Goal: Communication & Community: Answer question/provide support

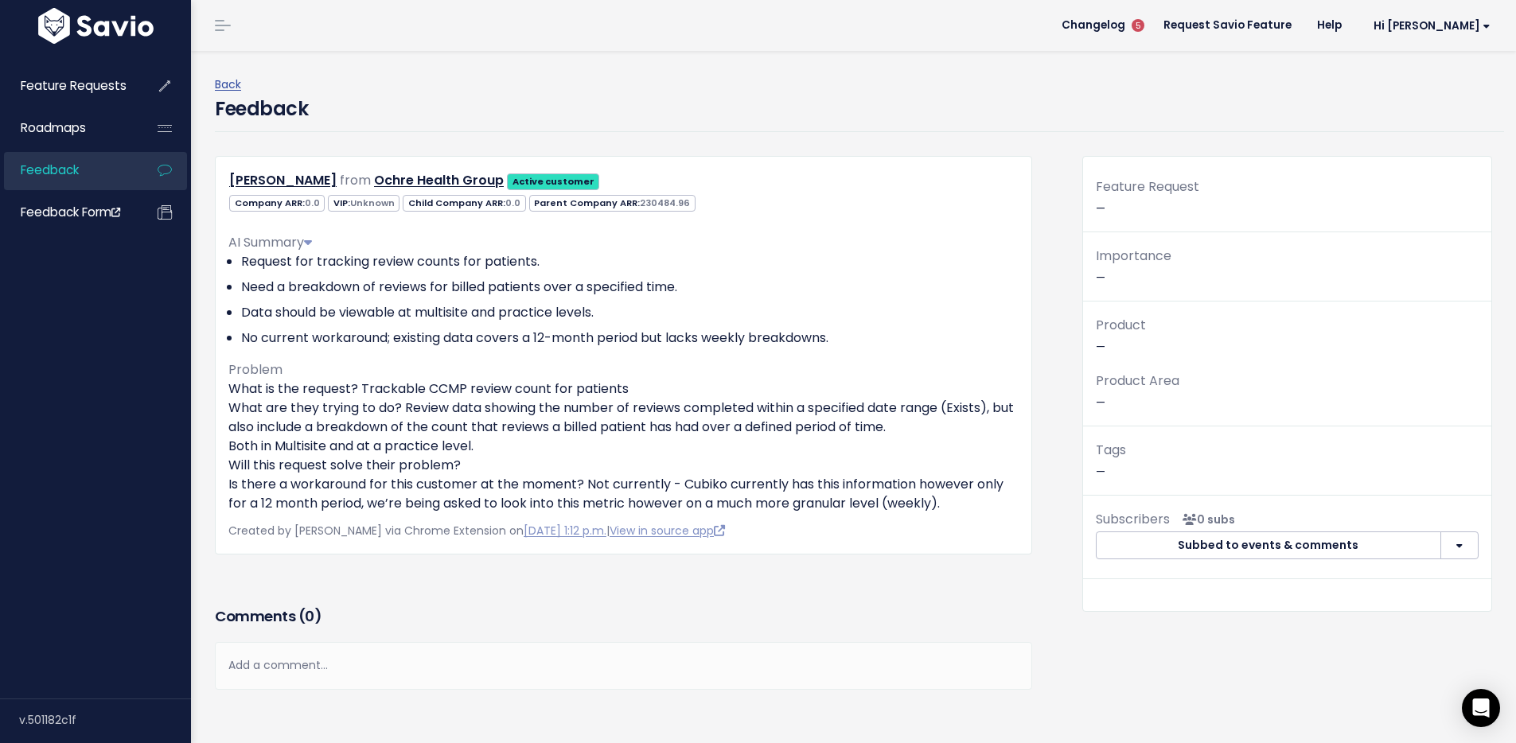
click at [255, 678] on div "Add a comment..." at bounding box center [623, 665] width 817 height 47
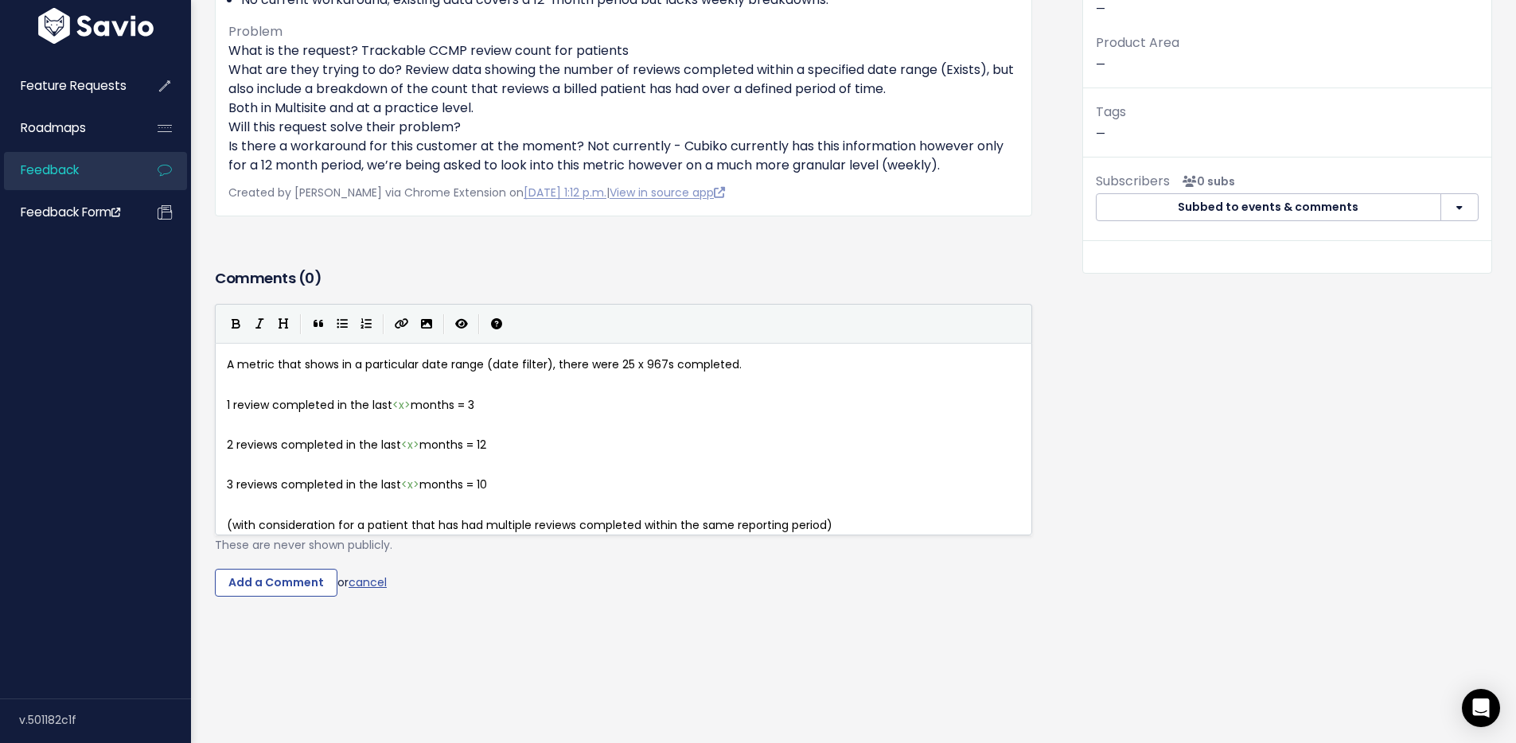
scroll to position [341, 0]
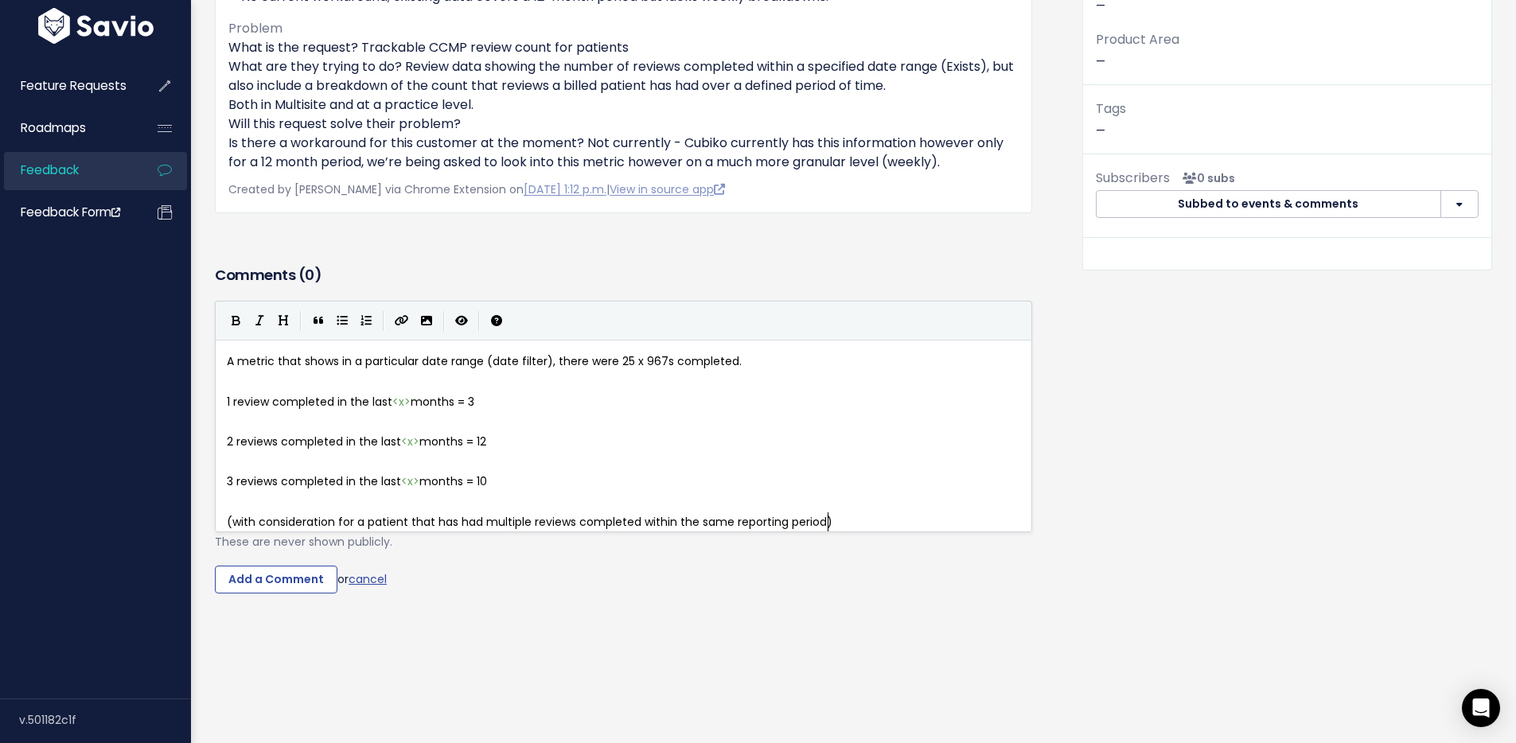
click at [240, 386] on pre "​" at bounding box center [630, 382] width 812 height 20
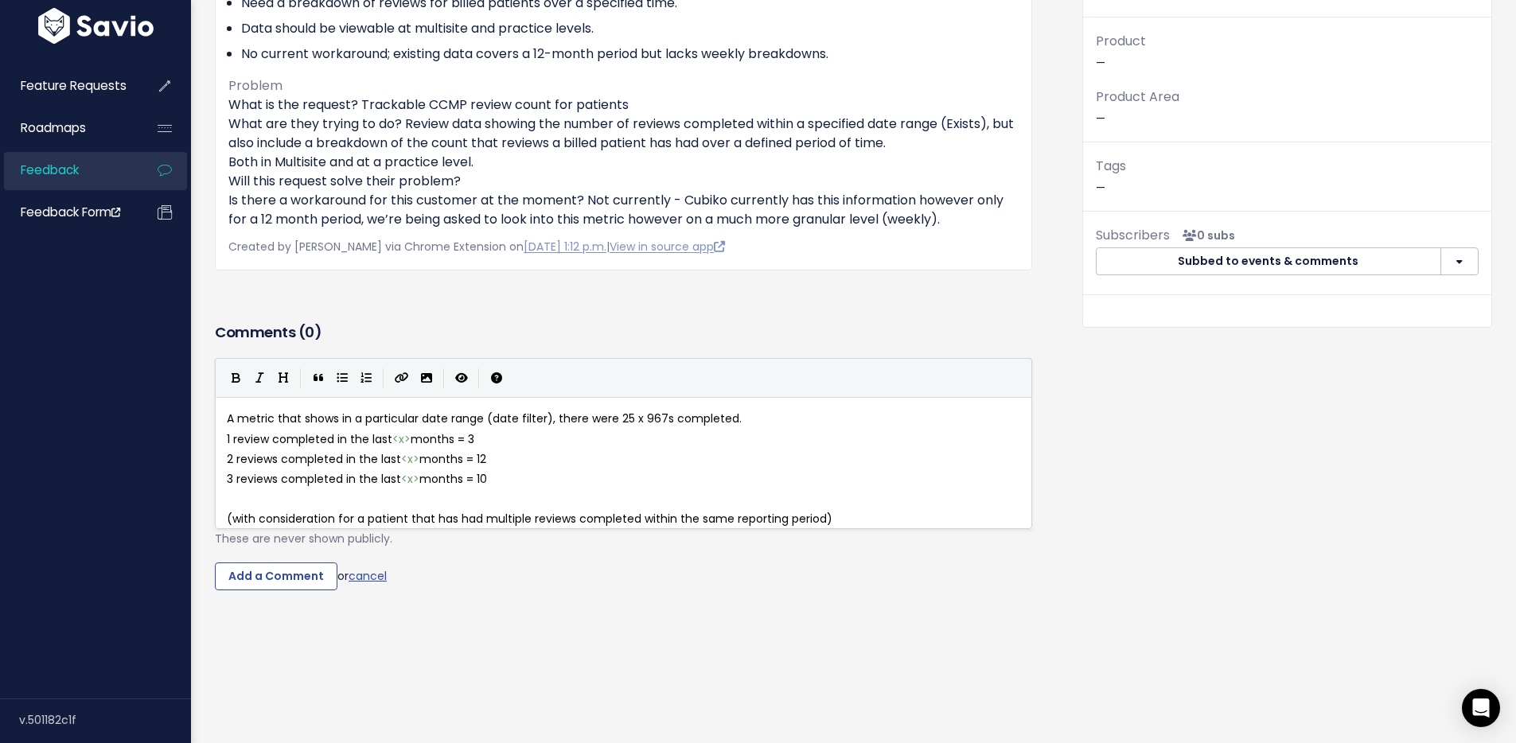
scroll to position [288, 0]
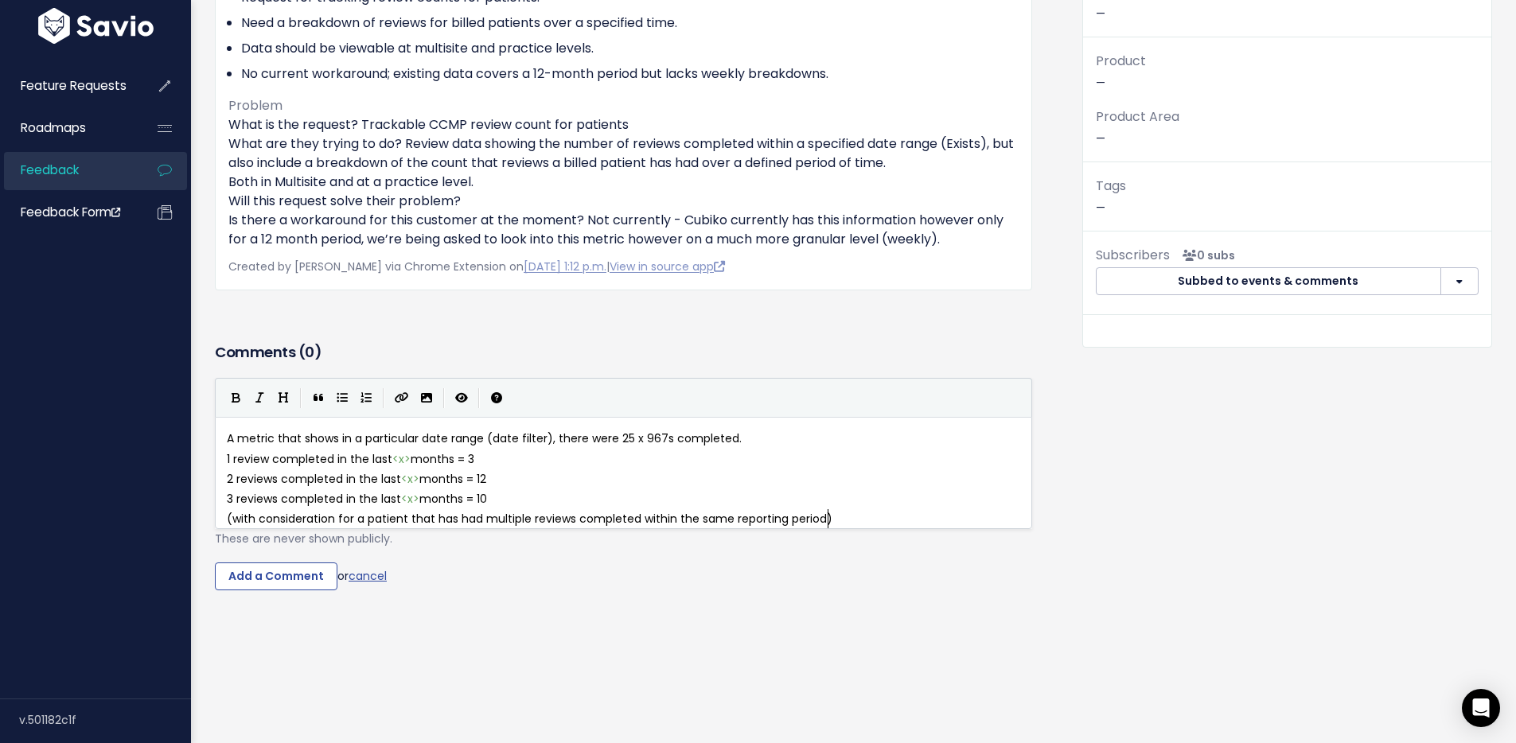
click at [852, 509] on pre "(with consideration for a patient that has had multiple reviews completed withi…" at bounding box center [630, 519] width 812 height 20
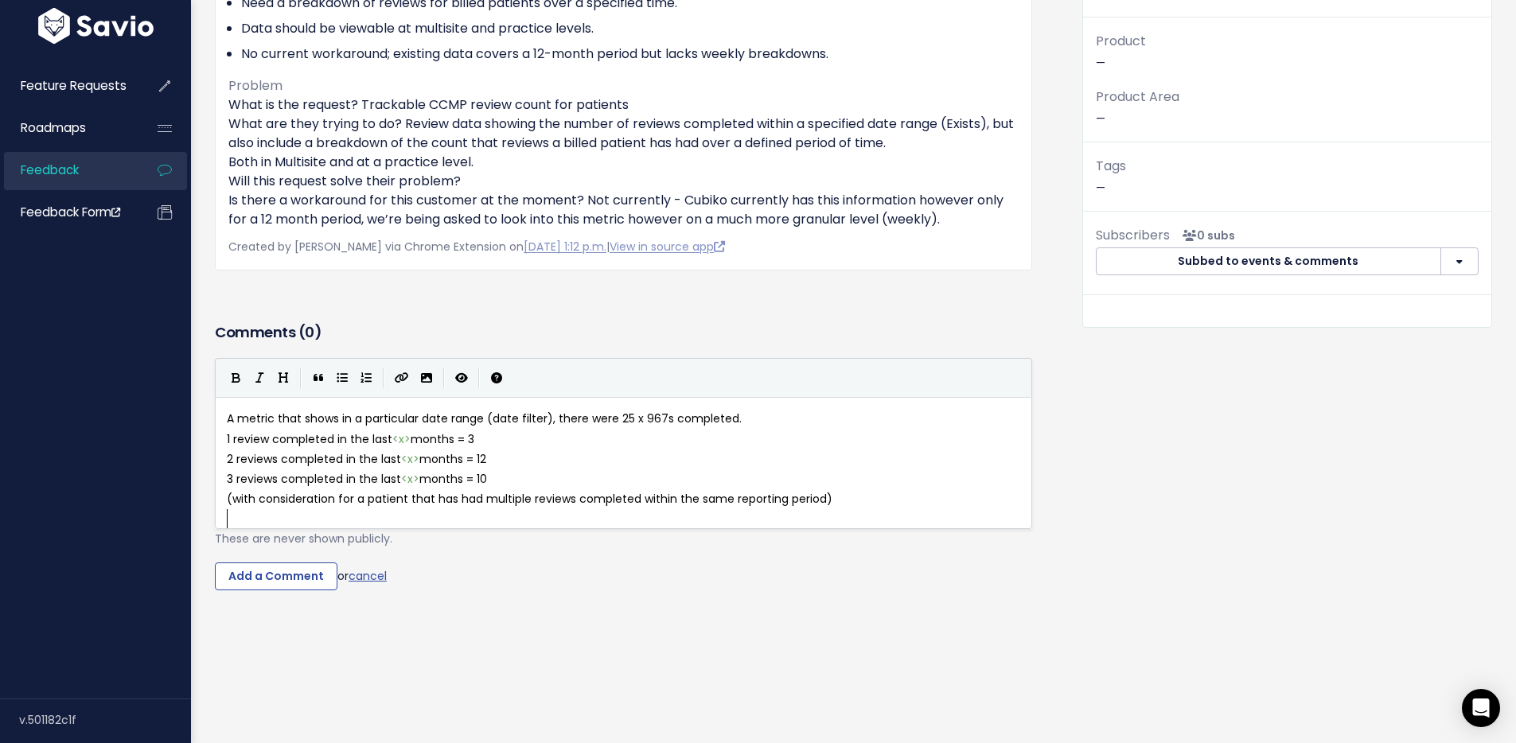
scroll to position [328, 0]
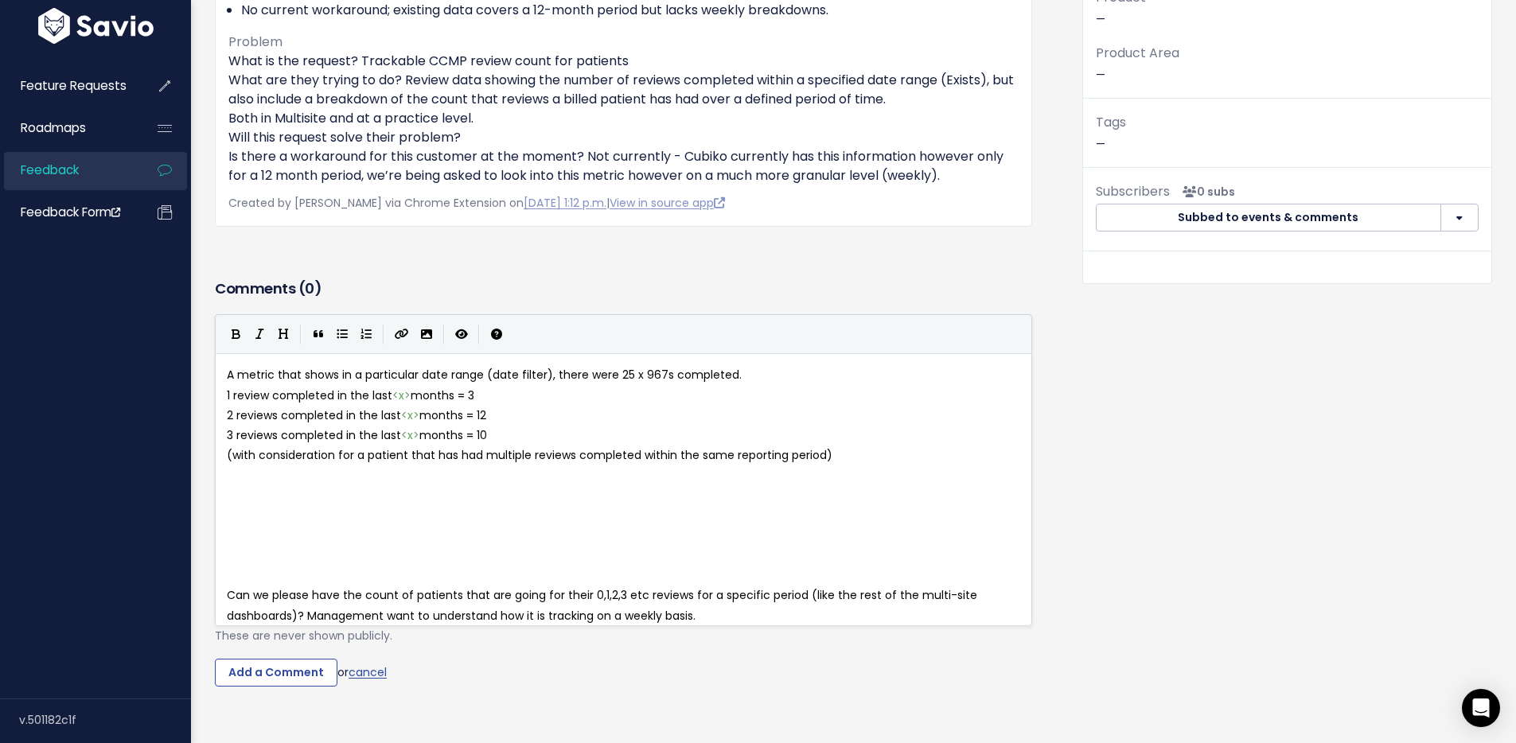
click at [314, 486] on pre "​" at bounding box center [630, 496] width 812 height 20
type textarea "Requestion"
type textarea "ofiginall"
type textarea "riginally g"
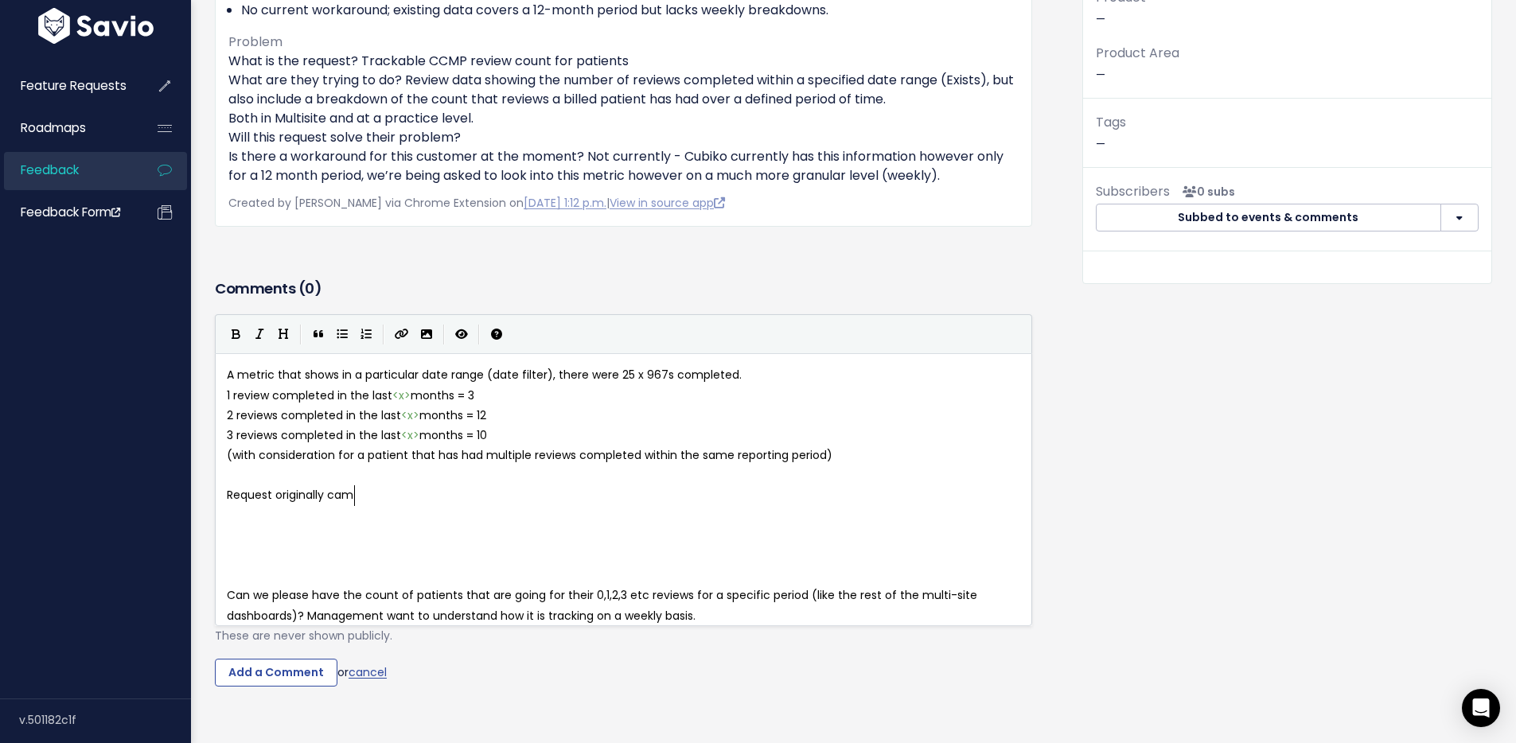
type textarea "camp"
type textarea "e the"
type textarea "rough as this:"
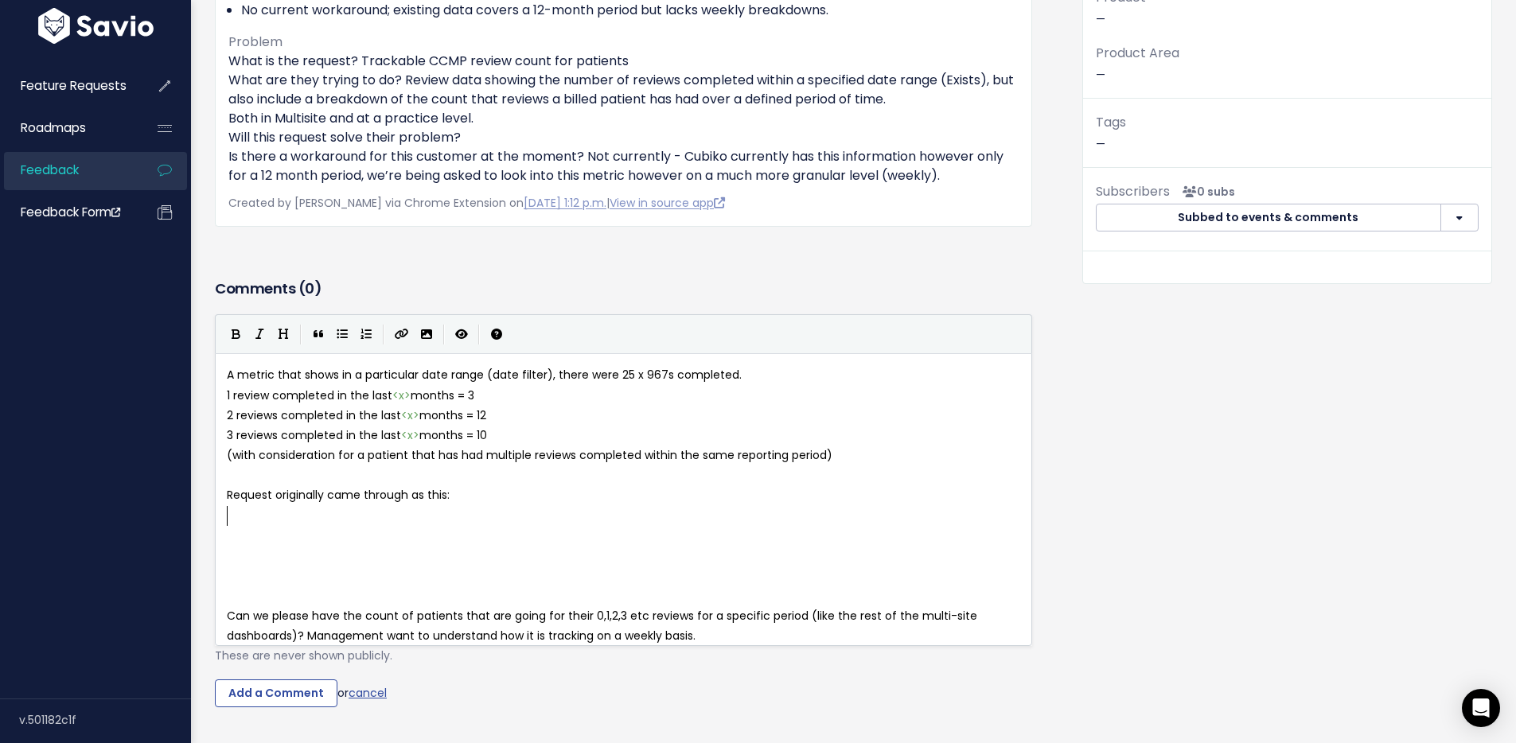
scroll to position [6, 1]
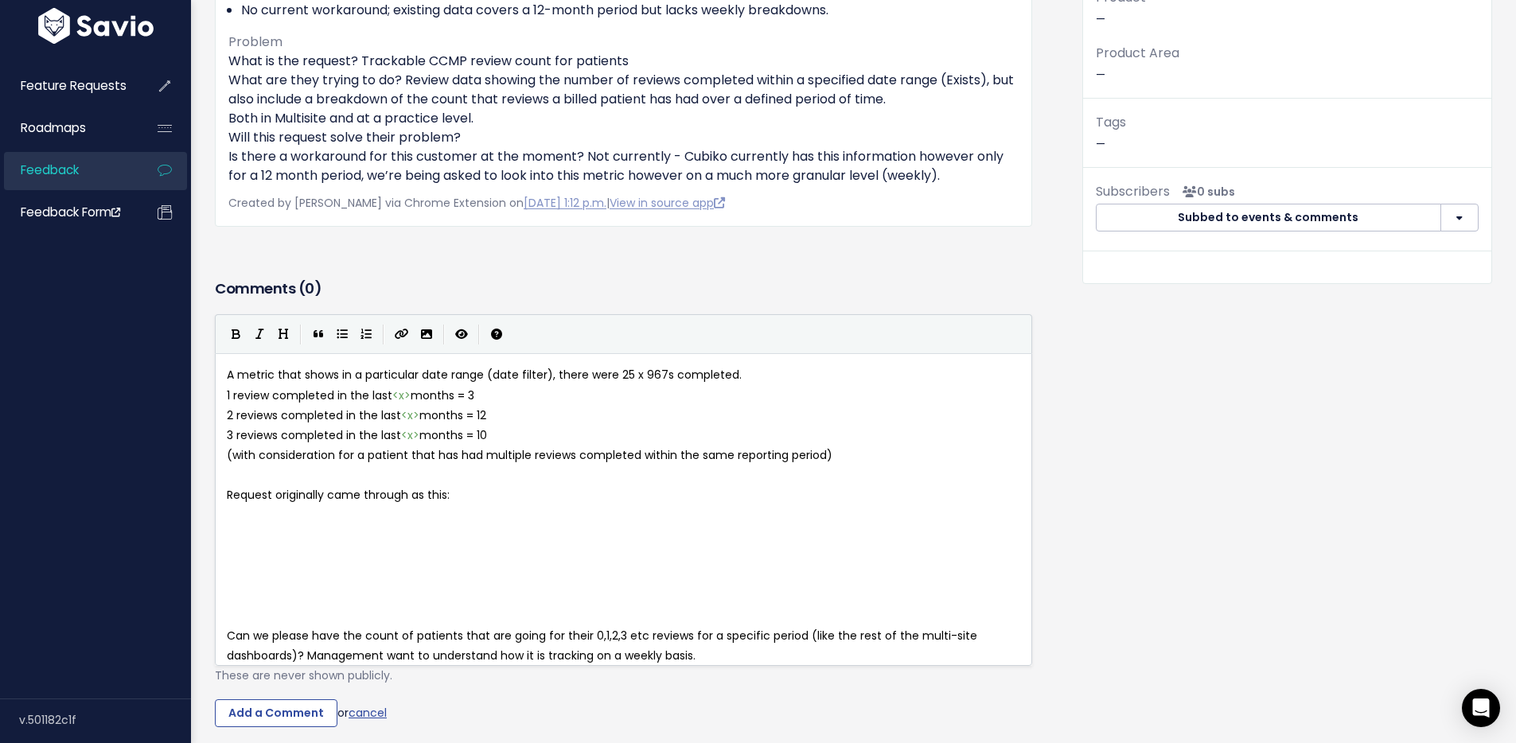
click at [283, 554] on pre at bounding box center [630, 556] width 812 height 20
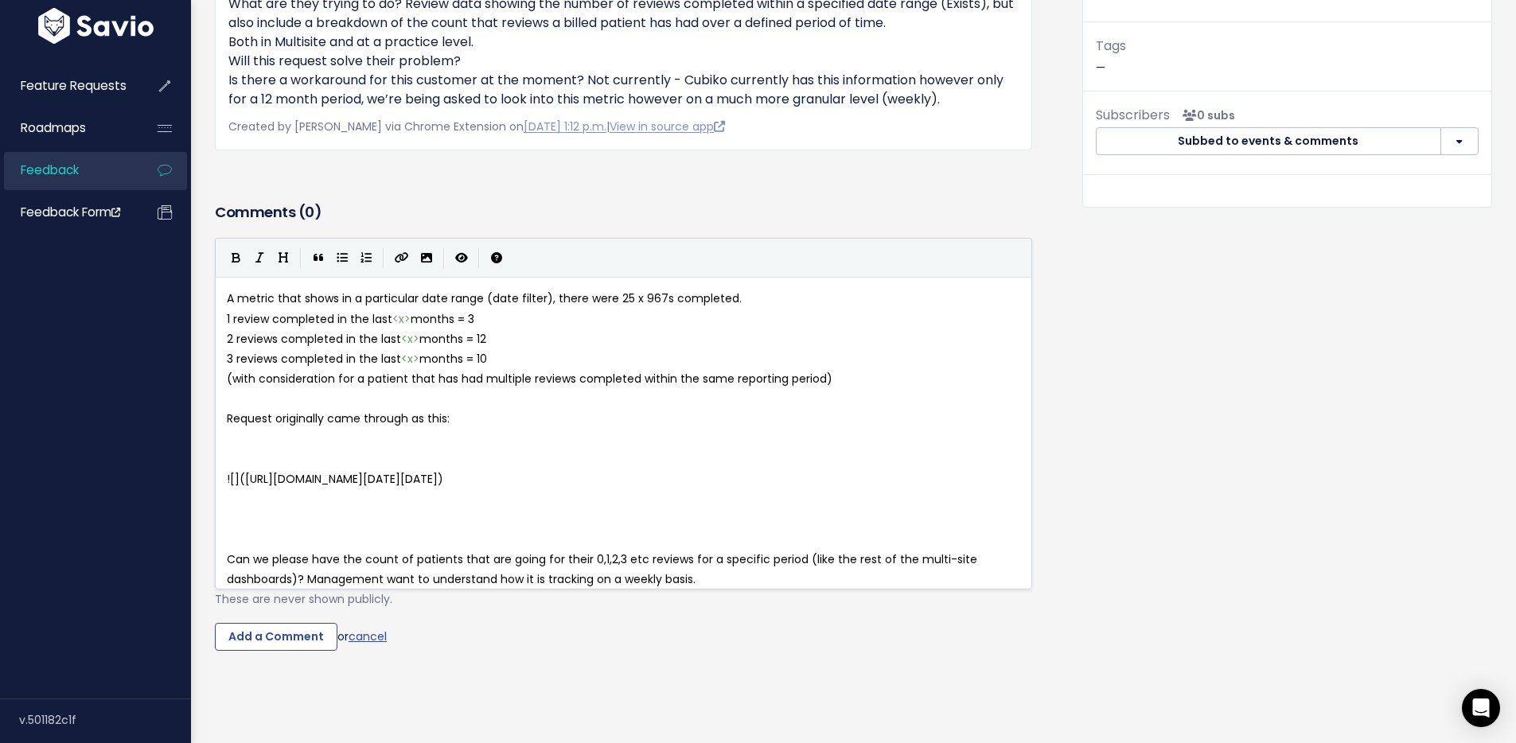
scroll to position [417, 0]
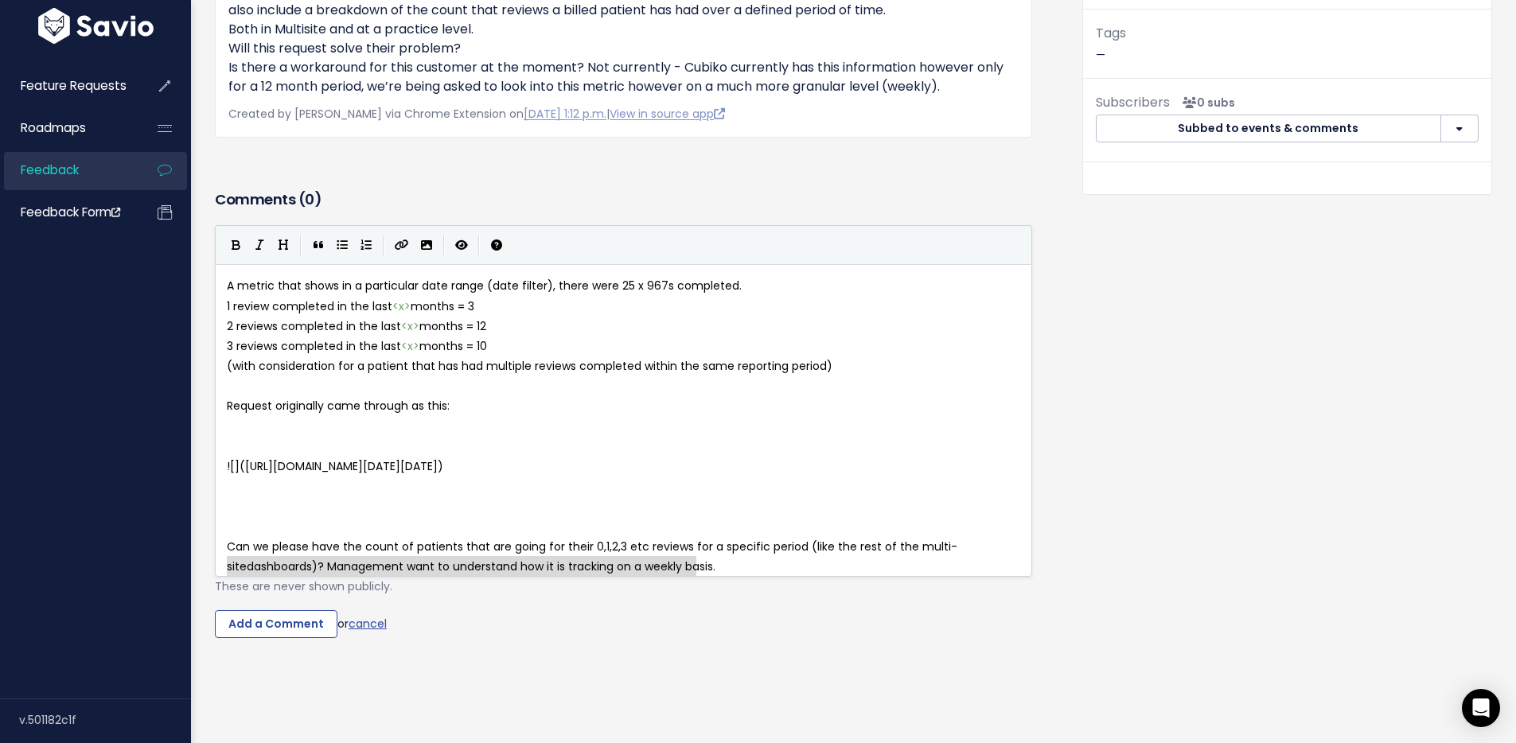
type textarea "Can we please have the count of patients that are going for their 0,1,2,3 etc r…"
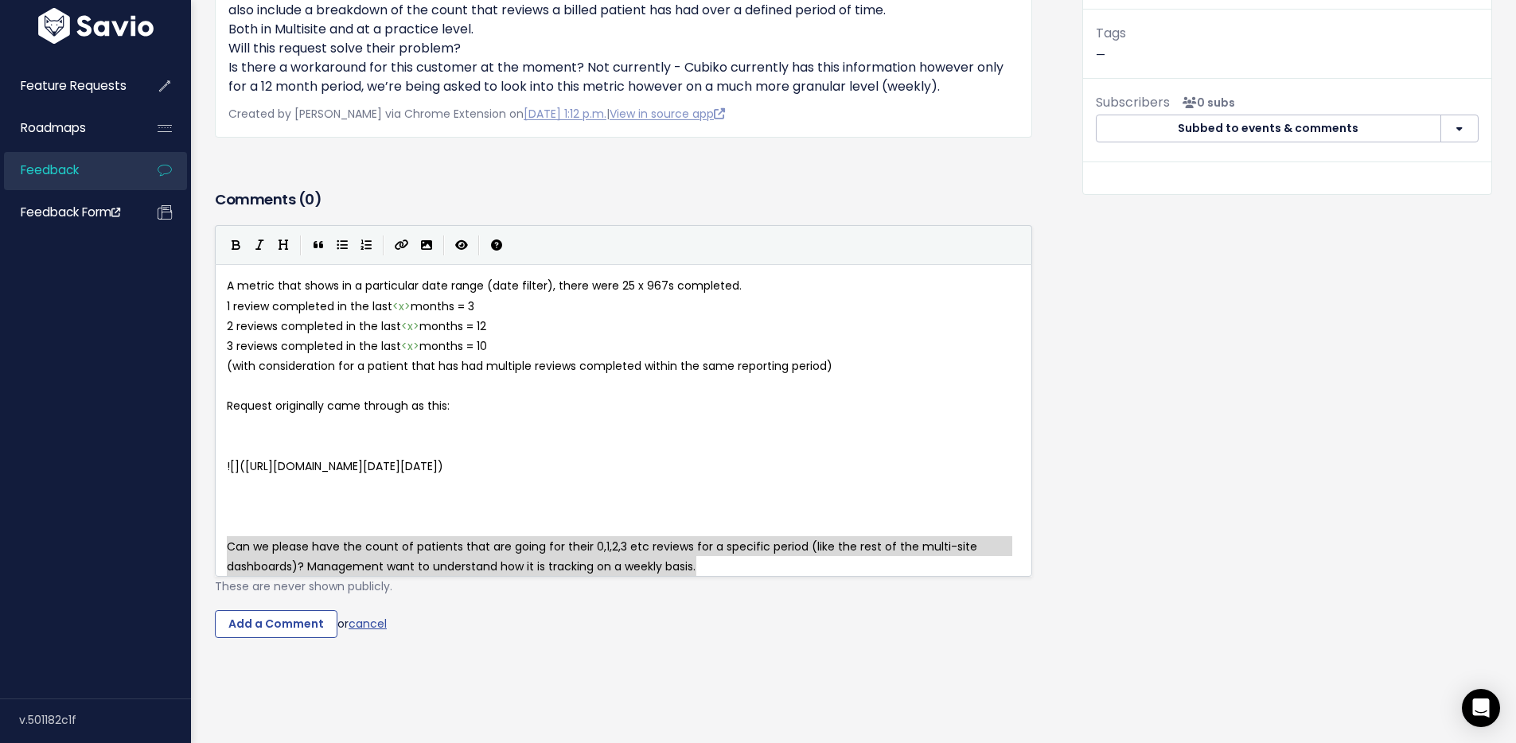
drag, startPoint x: 732, startPoint y: 574, endPoint x: 135, endPoint y: 544, distance: 598.5
click at [273, 638] on input "Add a Comment" at bounding box center [276, 624] width 123 height 29
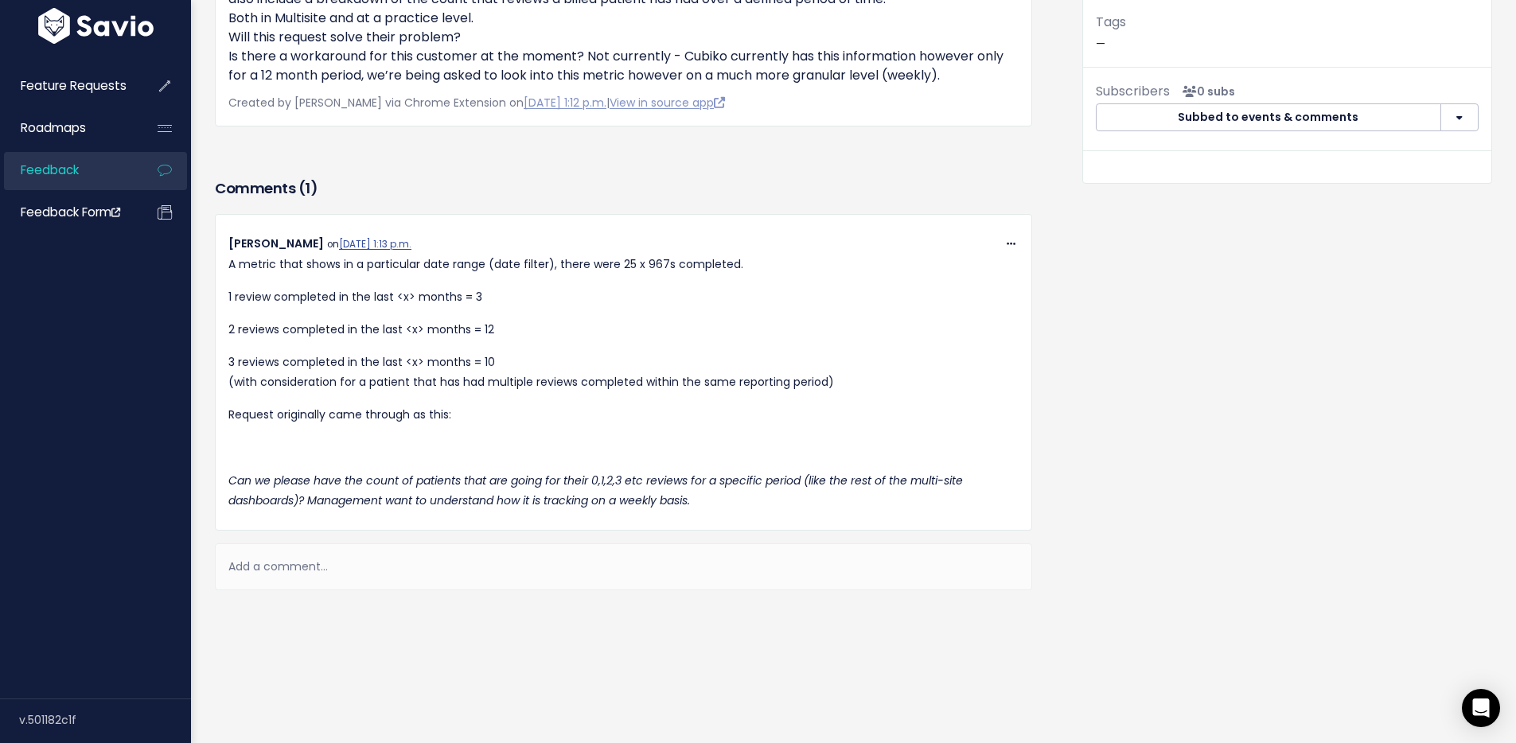
scroll to position [704, 0]
drag, startPoint x: 309, startPoint y: 556, endPoint x: 310, endPoint y: 564, distance: 8.9
click at [310, 556] on div "Add a comment..." at bounding box center [623, 567] width 817 height 47
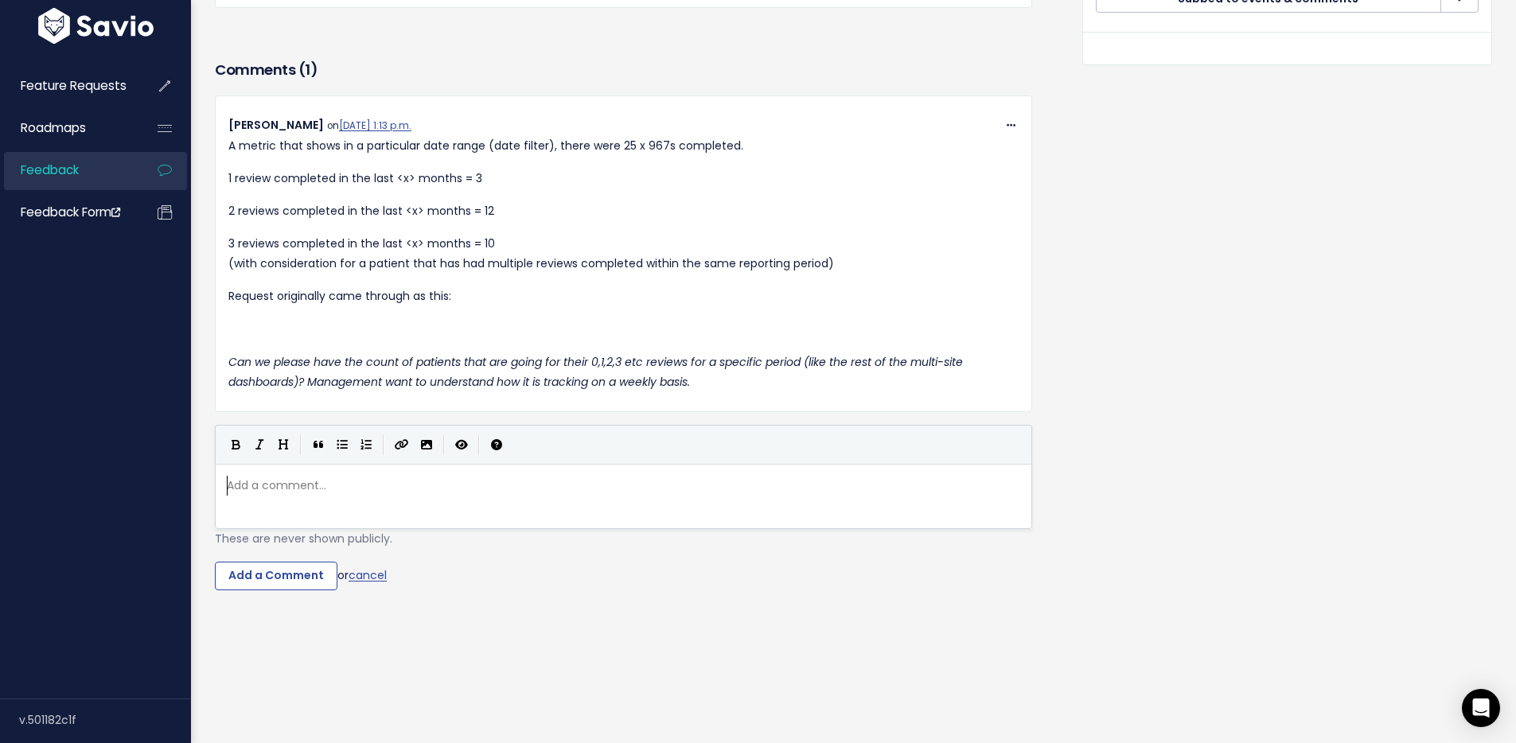
scroll to position [6, 0]
type textarea "There is a"
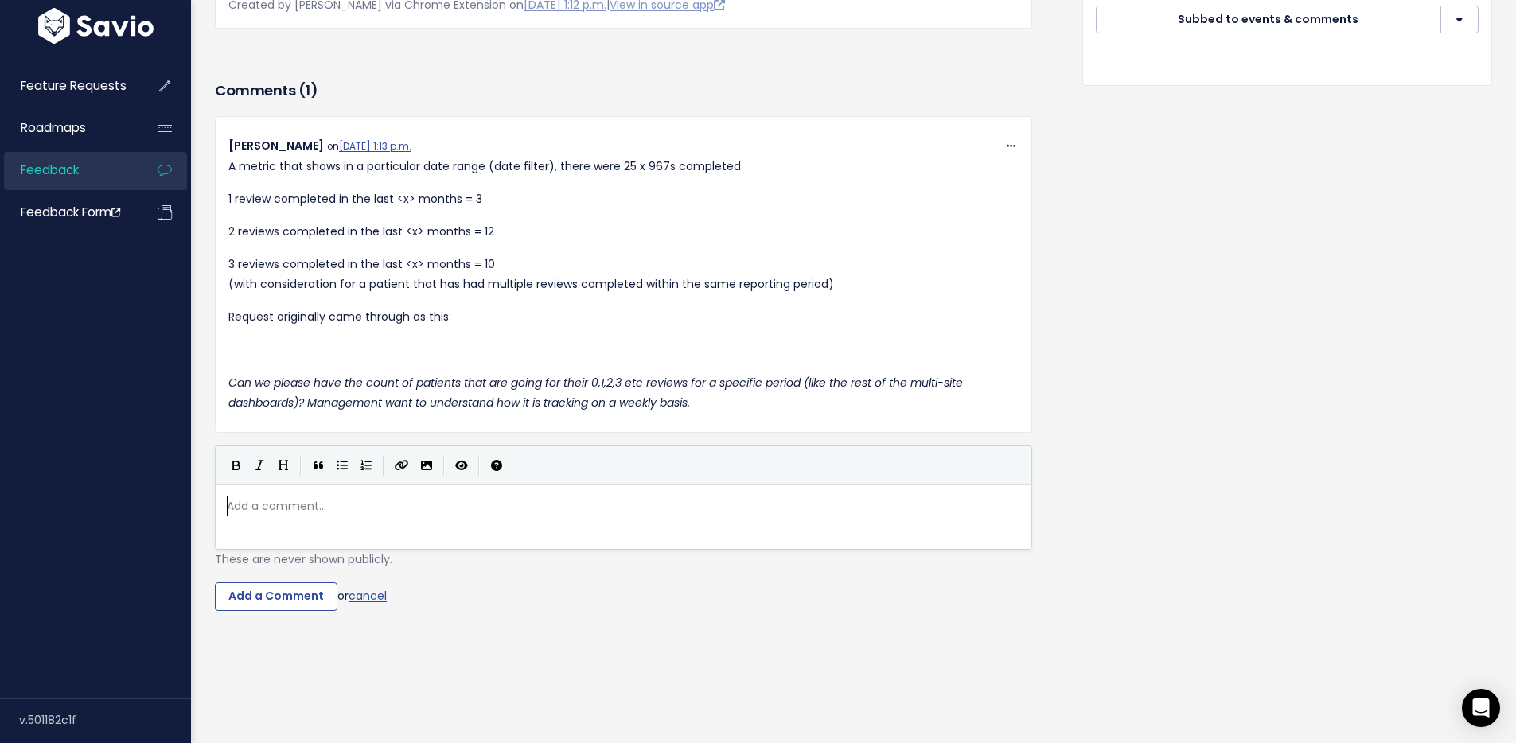
scroll to position [794, 0]
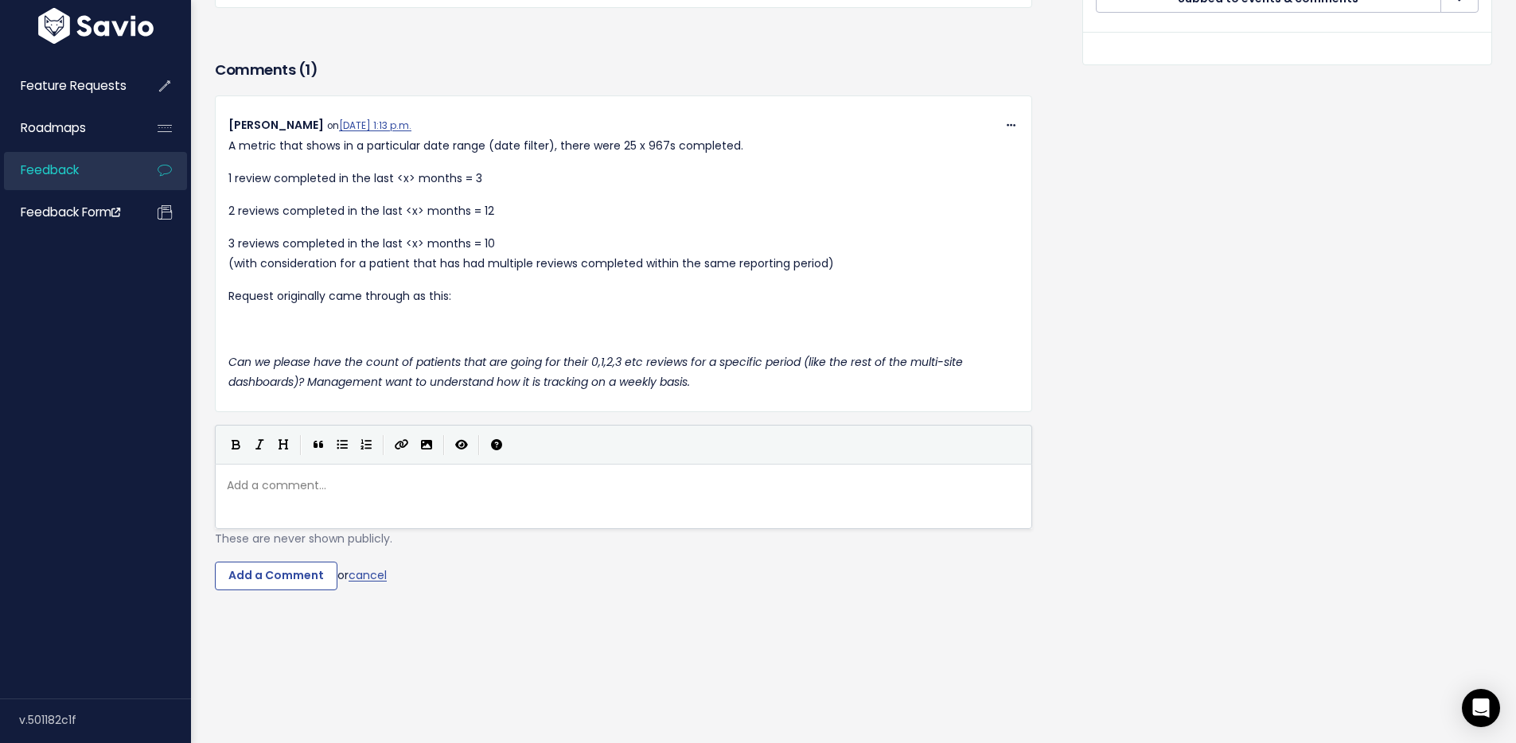
click at [273, 496] on pre "​" at bounding box center [630, 486] width 812 height 20
click at [312, 494] on pre "​" at bounding box center [630, 486] width 812 height 20
type textarea "Panaceum group has"
type textarea "ve also requesty"
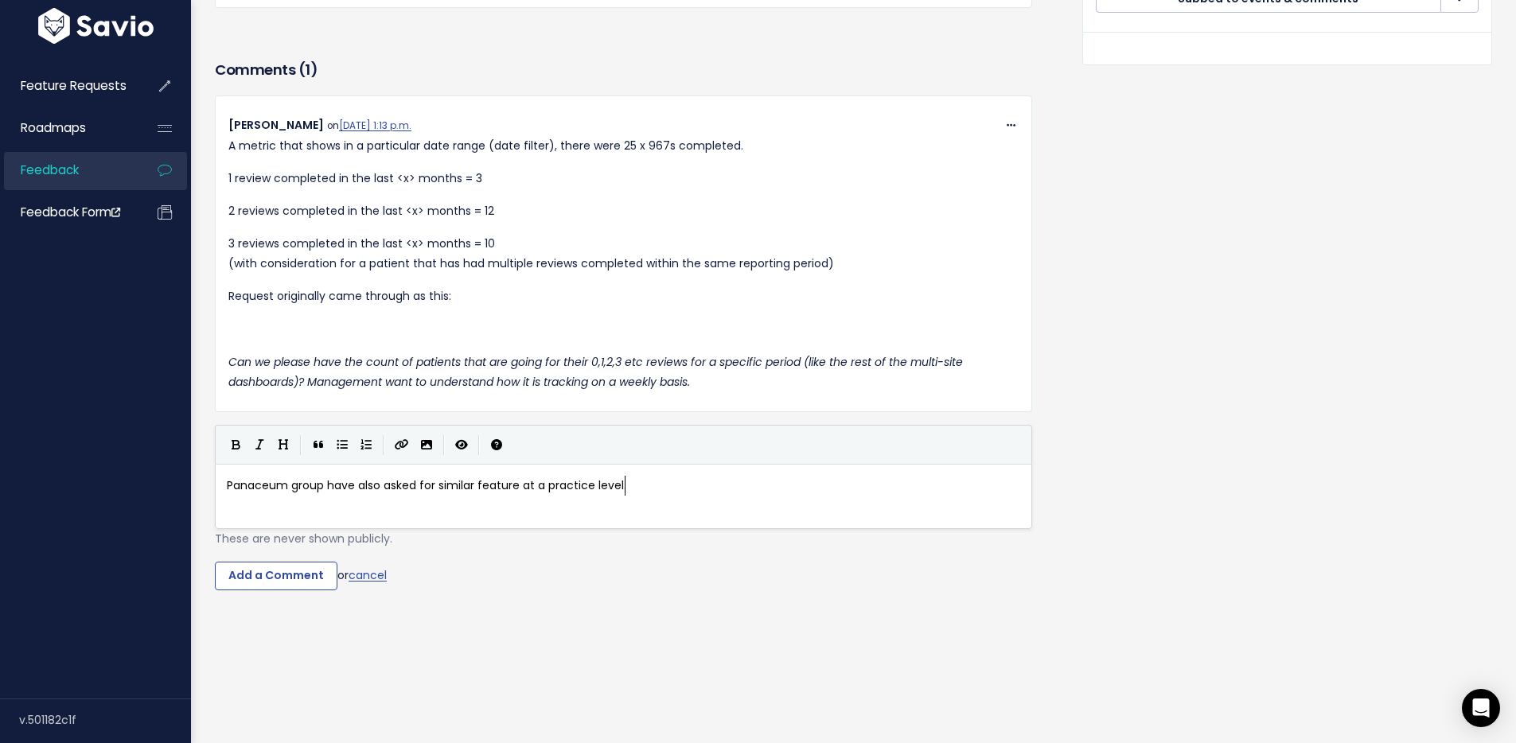
scroll to position [6, 239]
type textarea "asked for similar feature at a practice level."
click at [271, 591] on input "Add a Comment" at bounding box center [276, 576] width 123 height 29
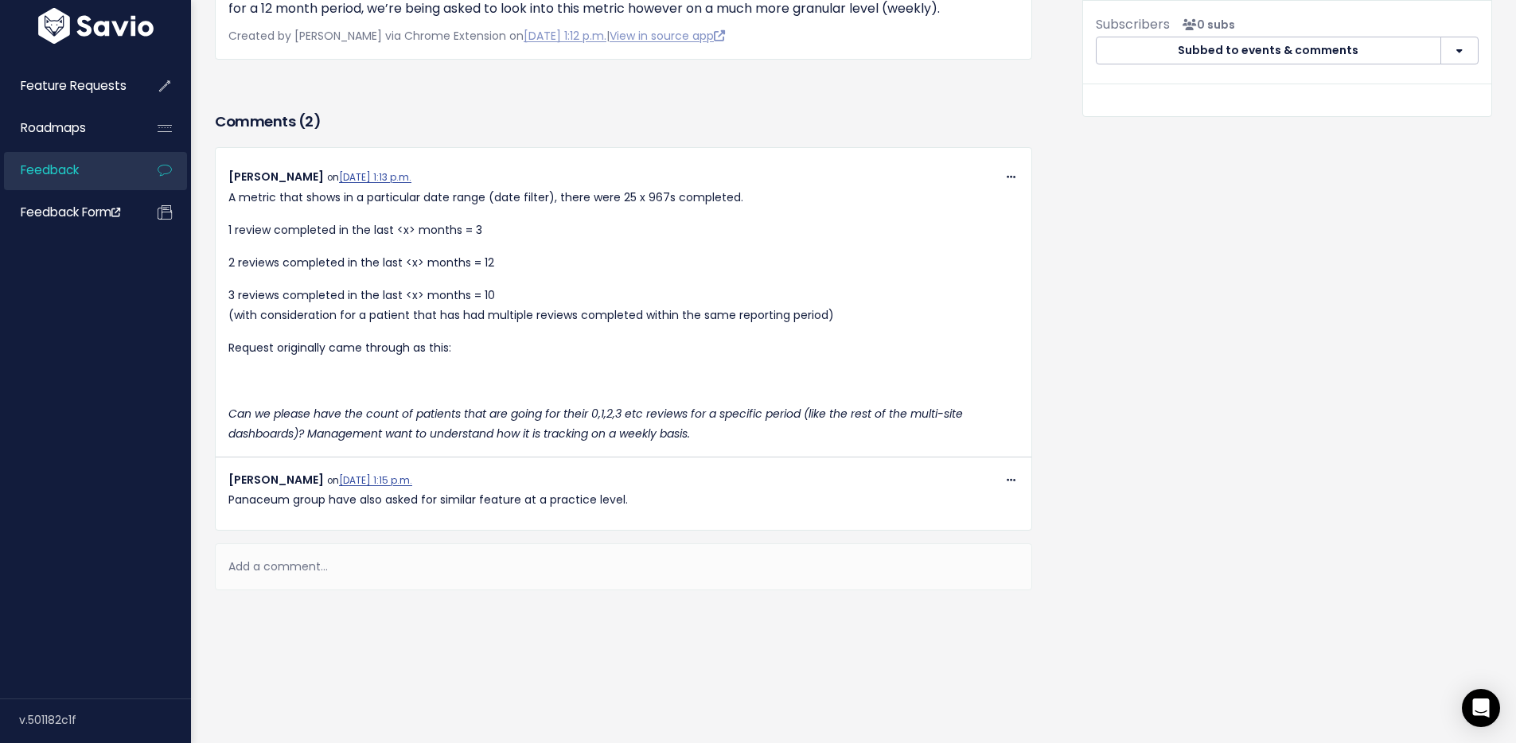
click at [692, 490] on p "Panaceum group have also asked for similar feature at a practice level." at bounding box center [623, 500] width 790 height 20
click at [650, 490] on p "Panaceum group have also asked for similar feature at a practice level." at bounding box center [623, 500] width 790 height 20
click at [1007, 476] on icon at bounding box center [1011, 481] width 9 height 10
click at [939, 583] on link "Edit" at bounding box center [972, 594] width 115 height 31
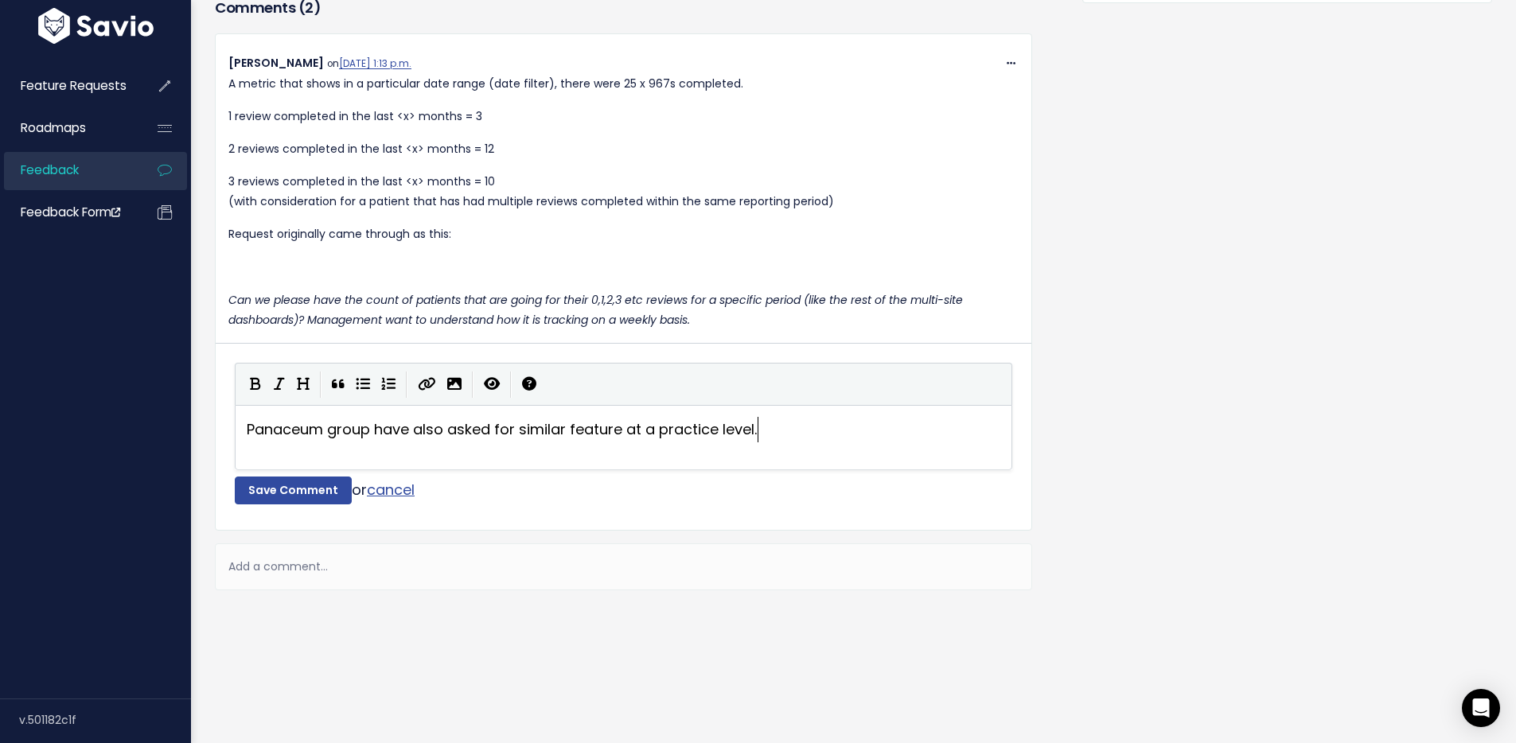
scroll to position [3, 0]
click at [296, 505] on button "Save Comment" at bounding box center [293, 491] width 117 height 29
